Goal: Transaction & Acquisition: Purchase product/service

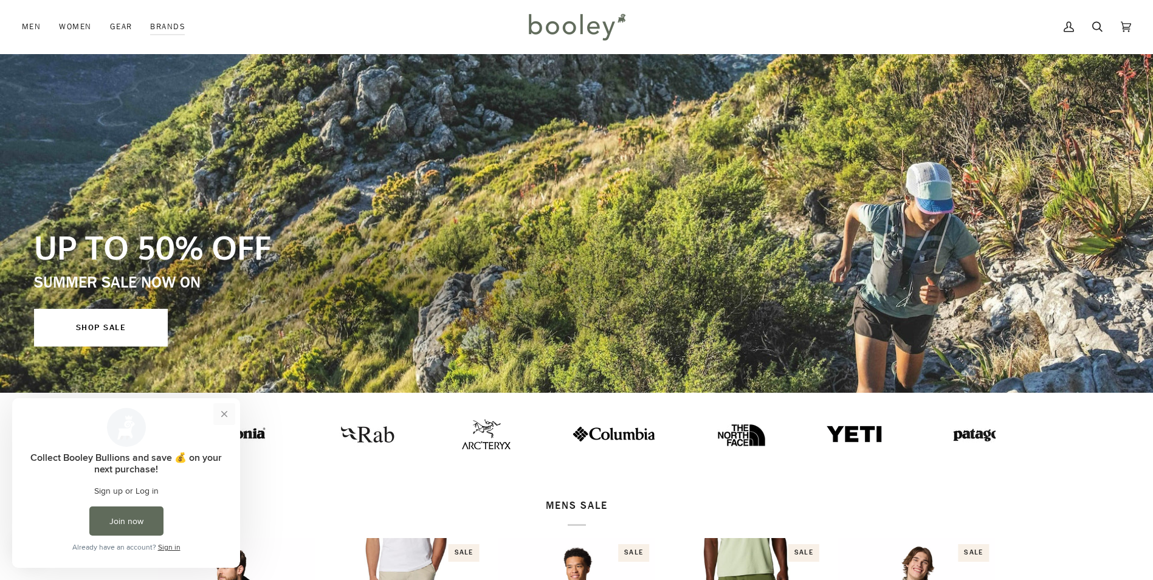
click at [221, 409] on button "Close prompt" at bounding box center [224, 414] width 22 height 22
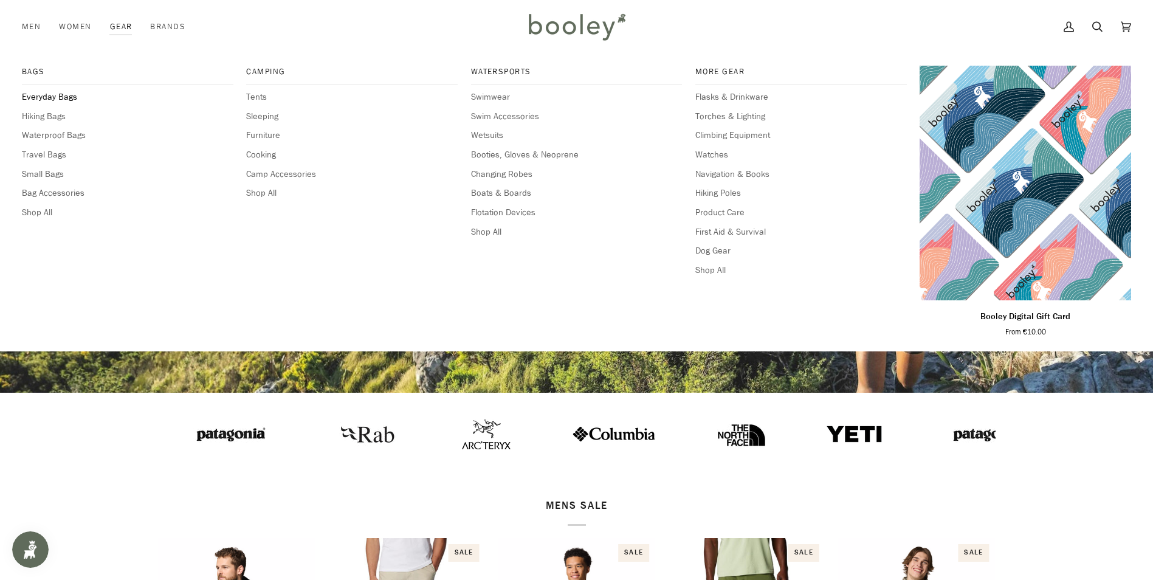
click at [73, 100] on span "Everyday Bags" at bounding box center [127, 97] width 211 height 13
click at [29, 70] on span "Bags" at bounding box center [127, 72] width 211 height 12
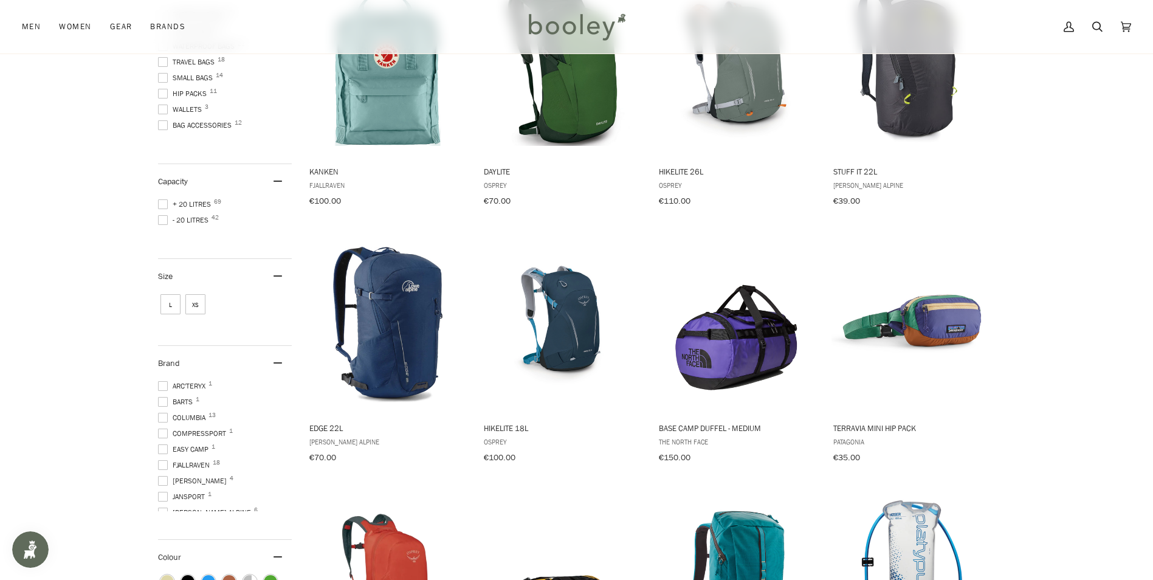
scroll to position [61, 0]
click at [166, 451] on span at bounding box center [163, 452] width 10 height 10
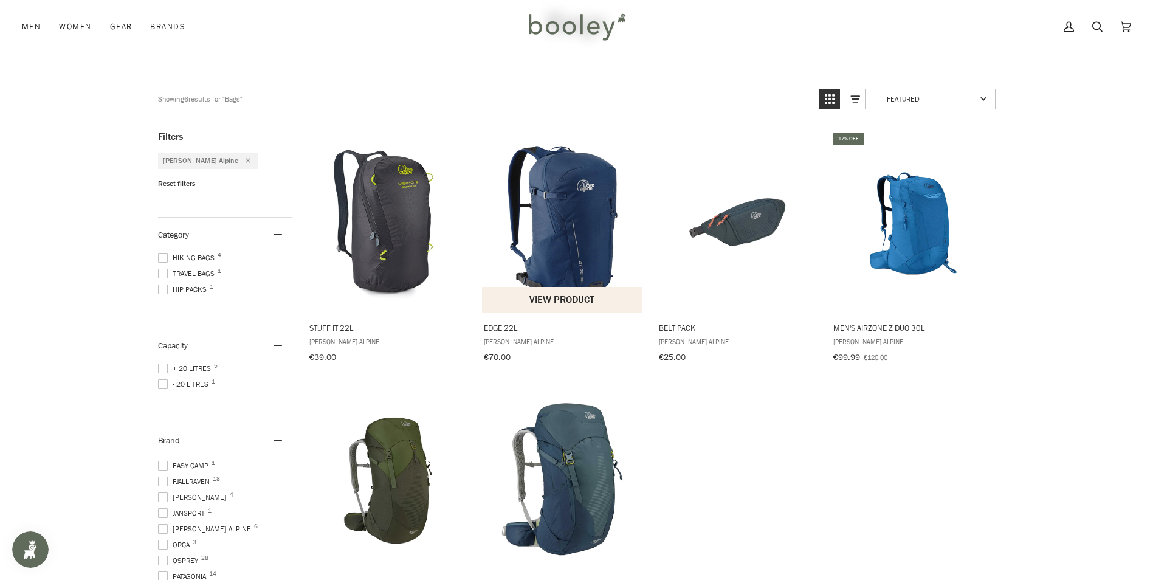
scroll to position [61, 0]
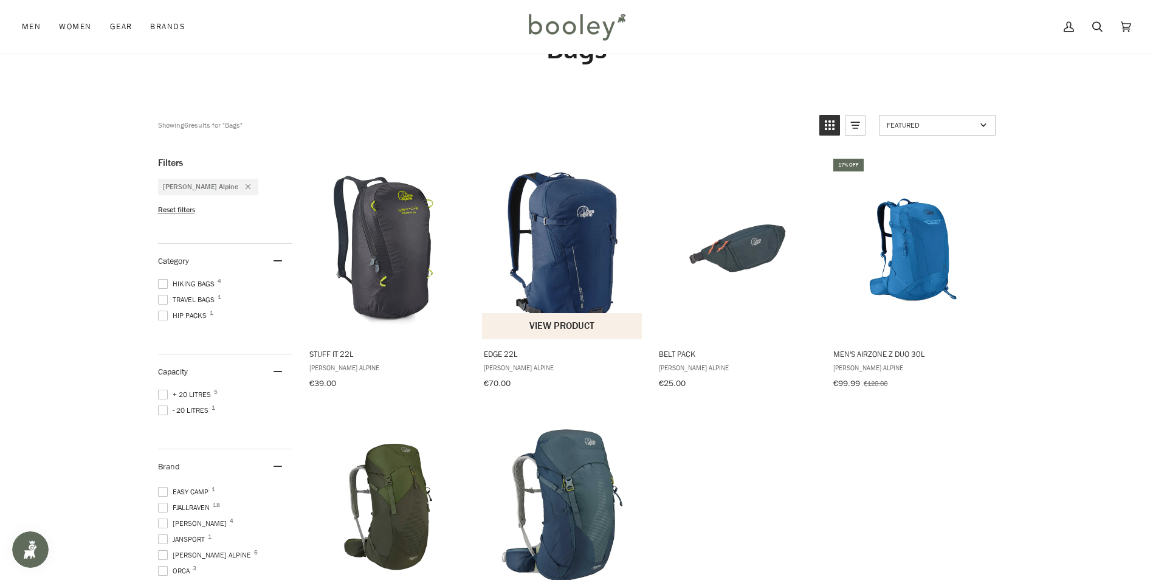
click at [564, 211] on img "Edge 22L" at bounding box center [562, 247] width 161 height 161
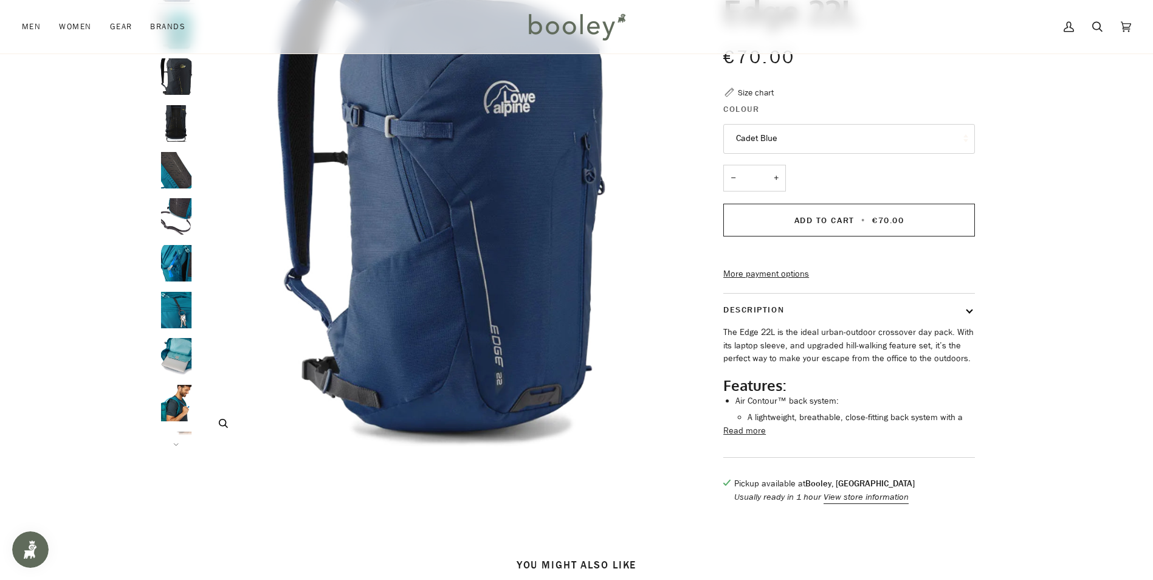
scroll to position [122, 0]
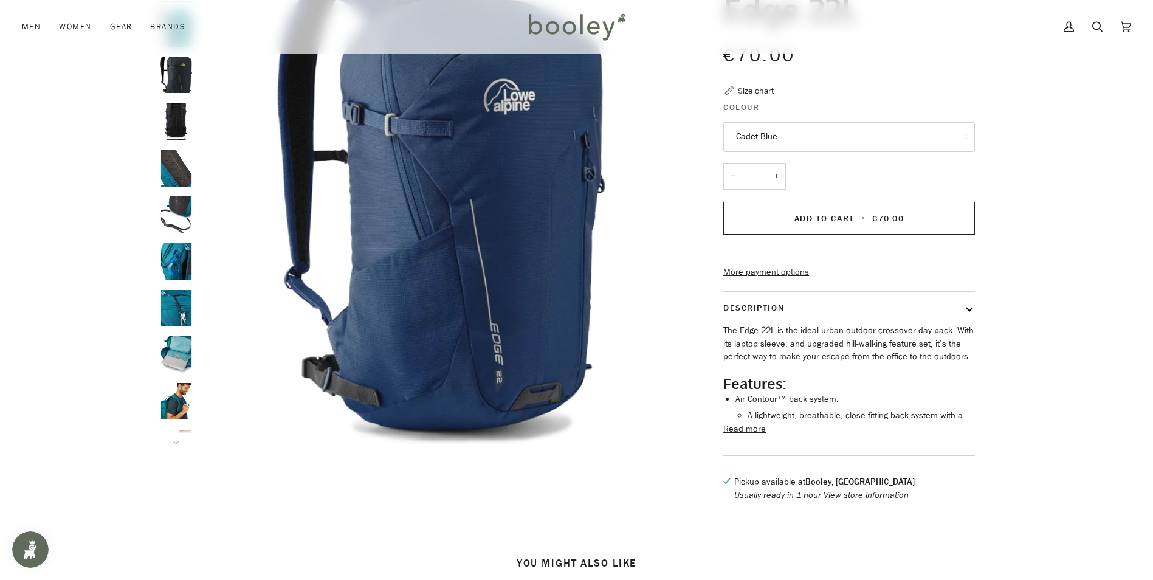
click at [762, 436] on button "Read more" at bounding box center [744, 428] width 43 height 13
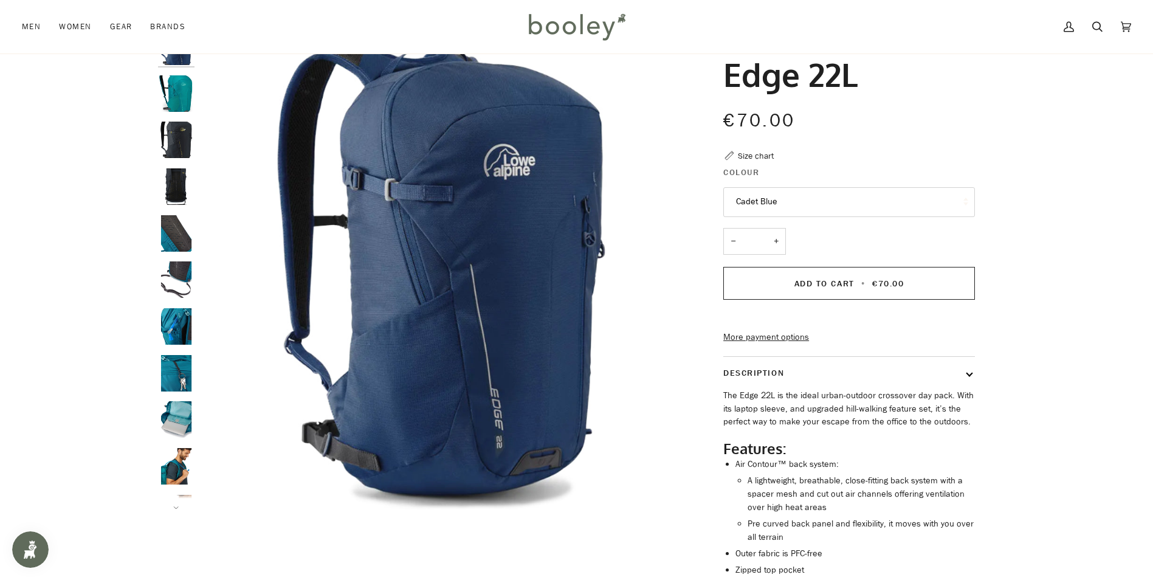
scroll to position [0, 0]
